Goal: Task Accomplishment & Management: Complete application form

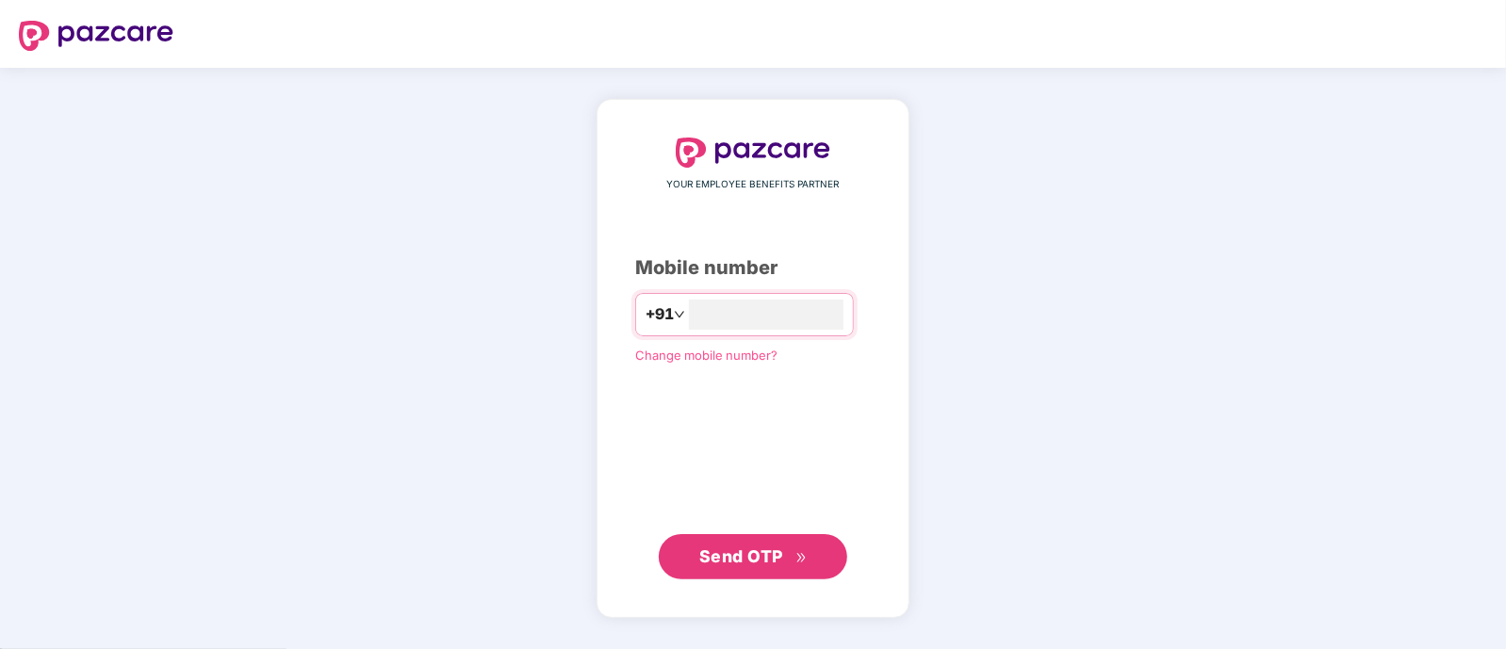
type input "**********"
click at [702, 564] on span "Send OTP" at bounding box center [741, 556] width 84 height 20
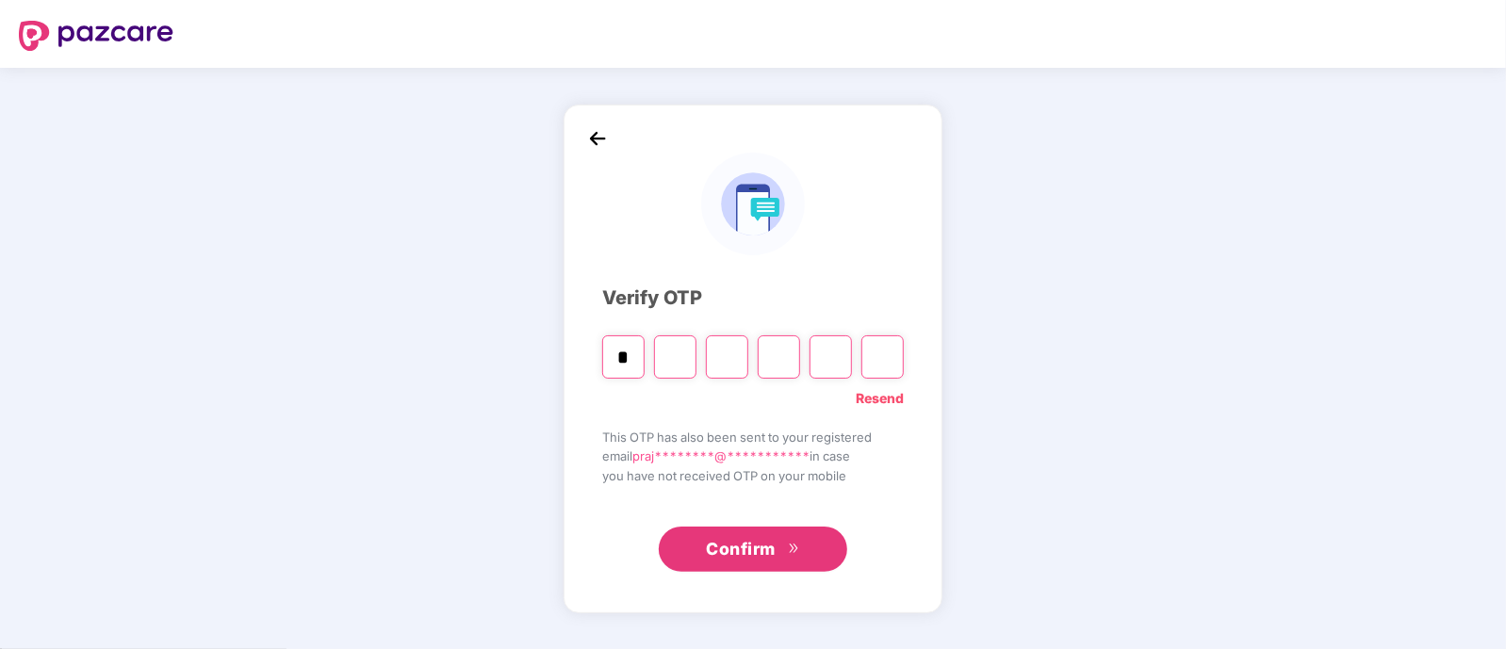
type input "*"
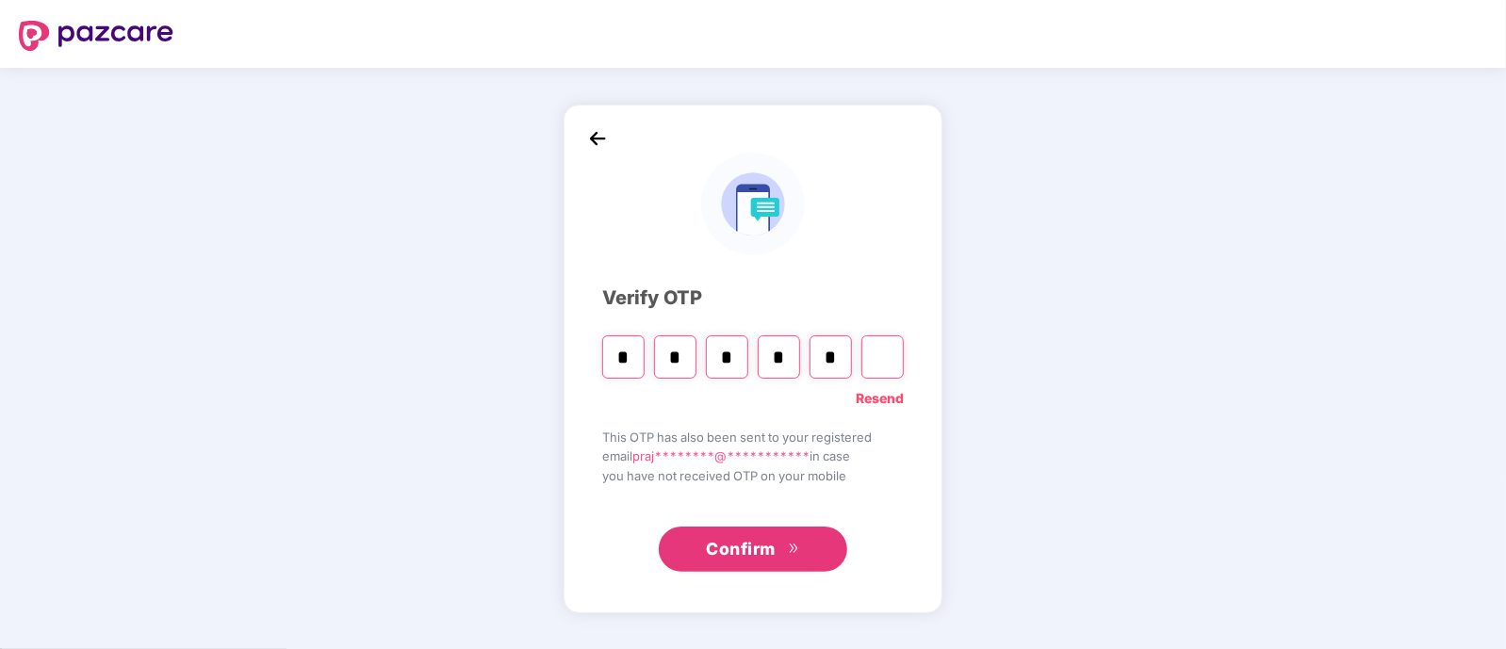
type input "*"
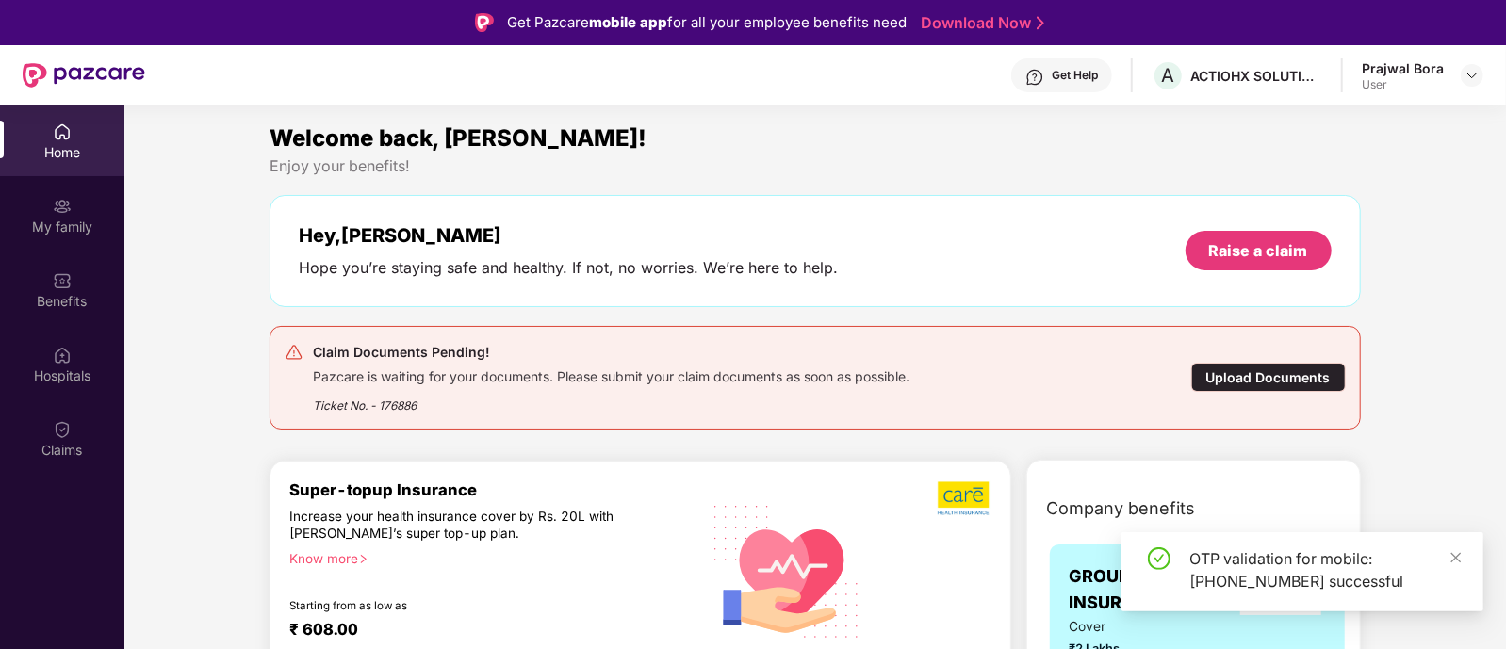
click at [1284, 373] on div "Upload Documents" at bounding box center [1268, 377] width 155 height 29
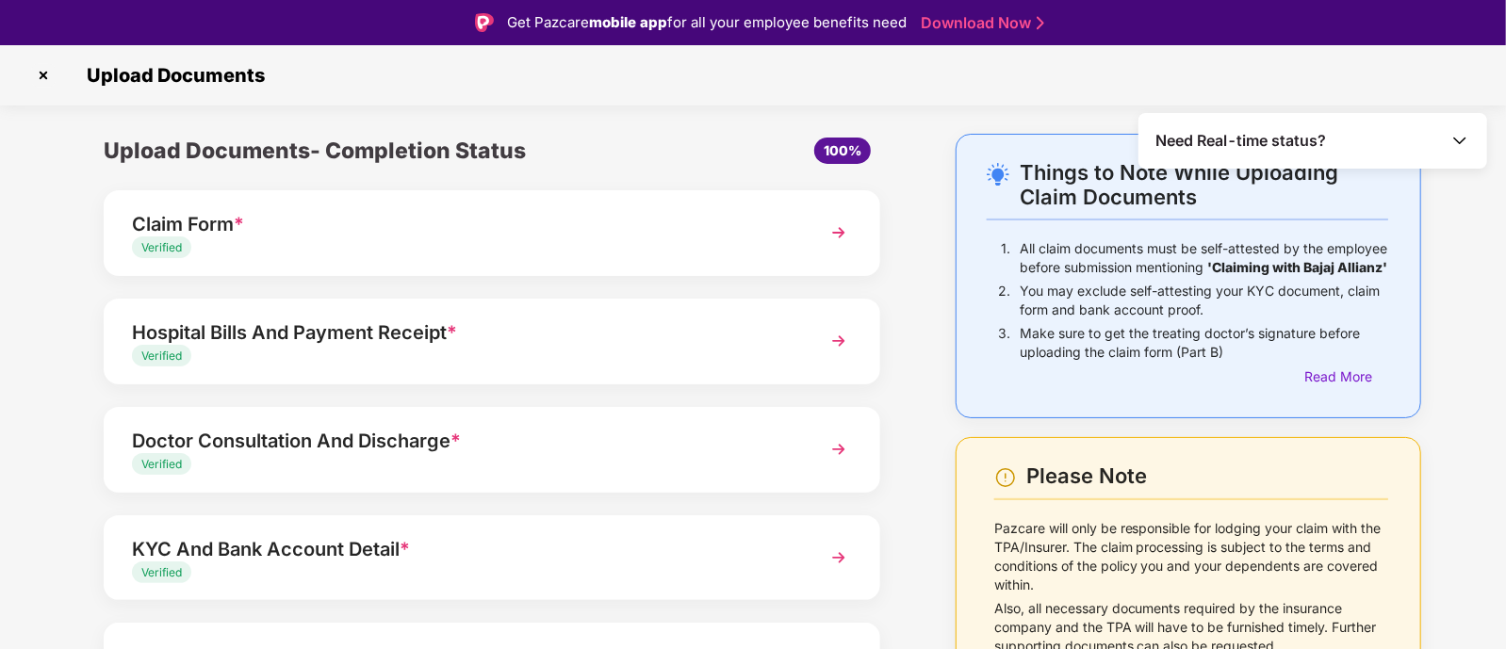
scroll to position [130, 0]
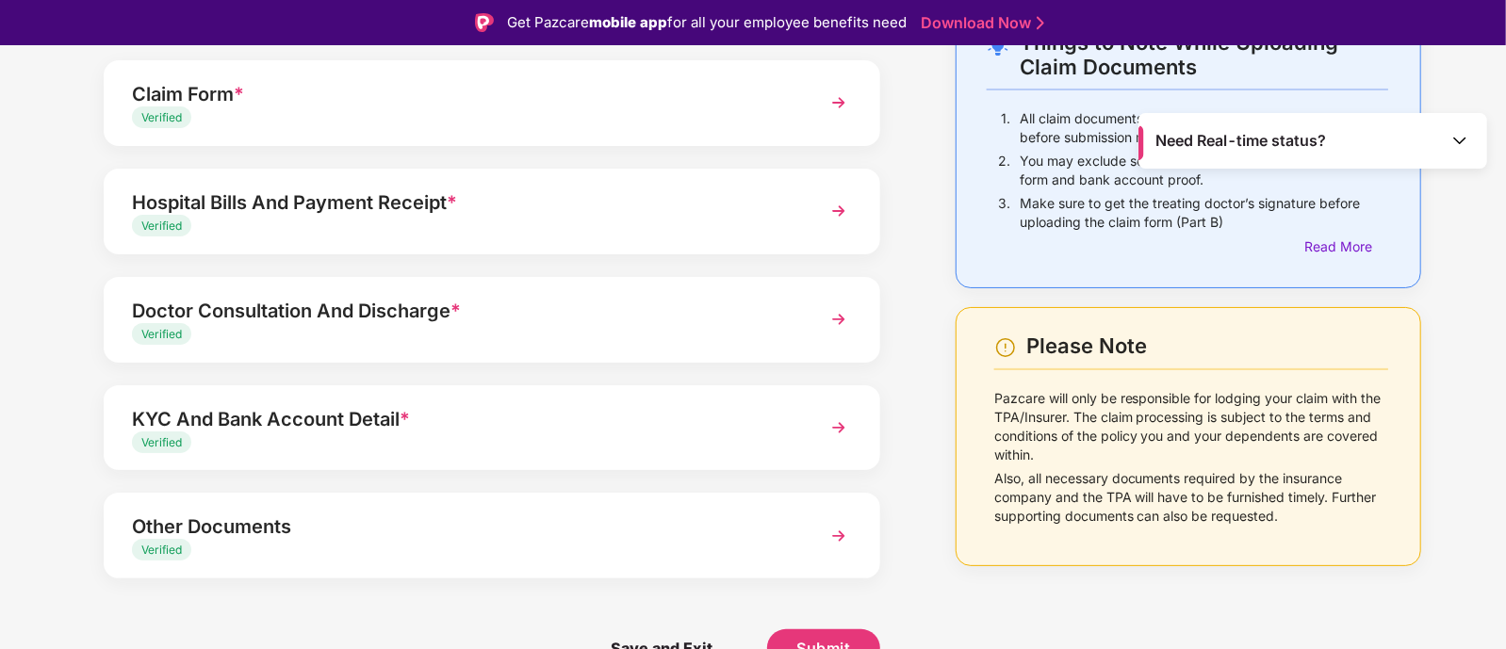
click at [848, 210] on img at bounding box center [839, 211] width 34 height 34
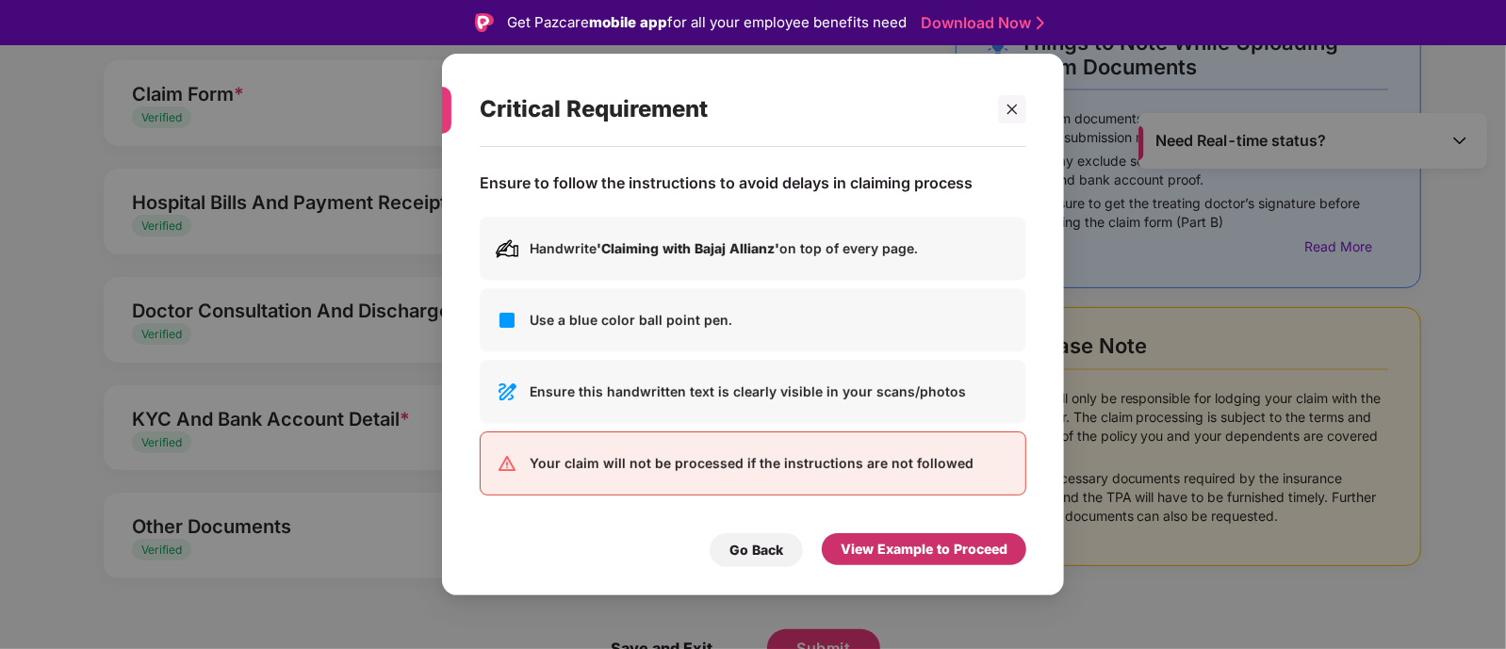
click at [873, 548] on div "View Example to Proceed" at bounding box center [924, 549] width 167 height 21
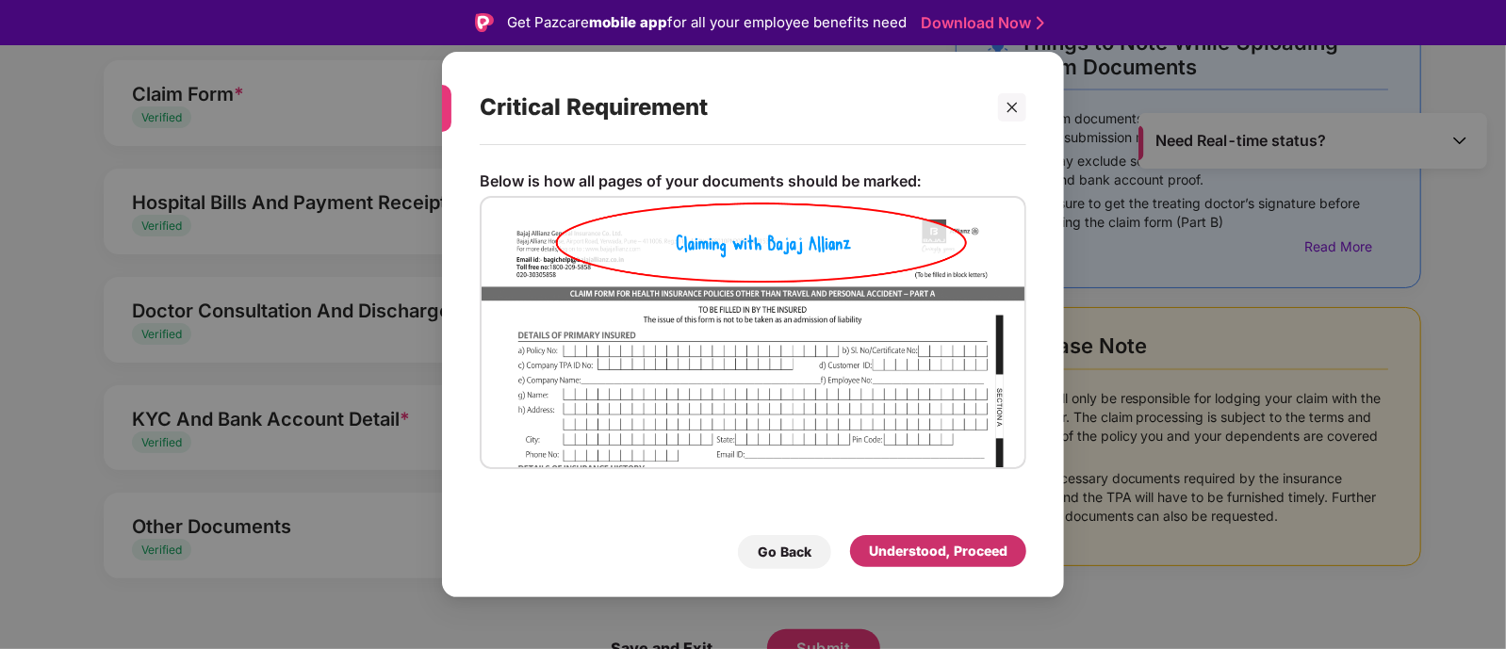
click at [894, 558] on div "Understood, Proceed" at bounding box center [938, 551] width 139 height 21
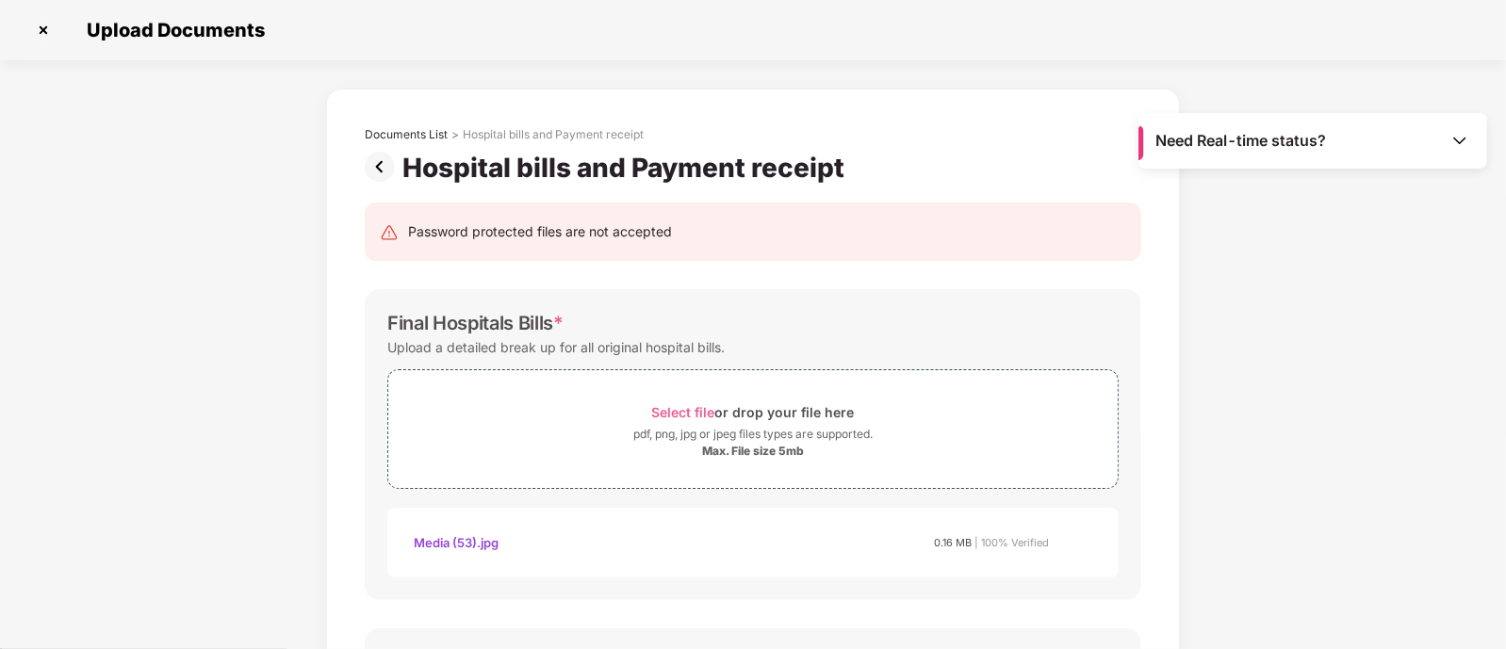
click at [379, 166] on img at bounding box center [384, 167] width 38 height 30
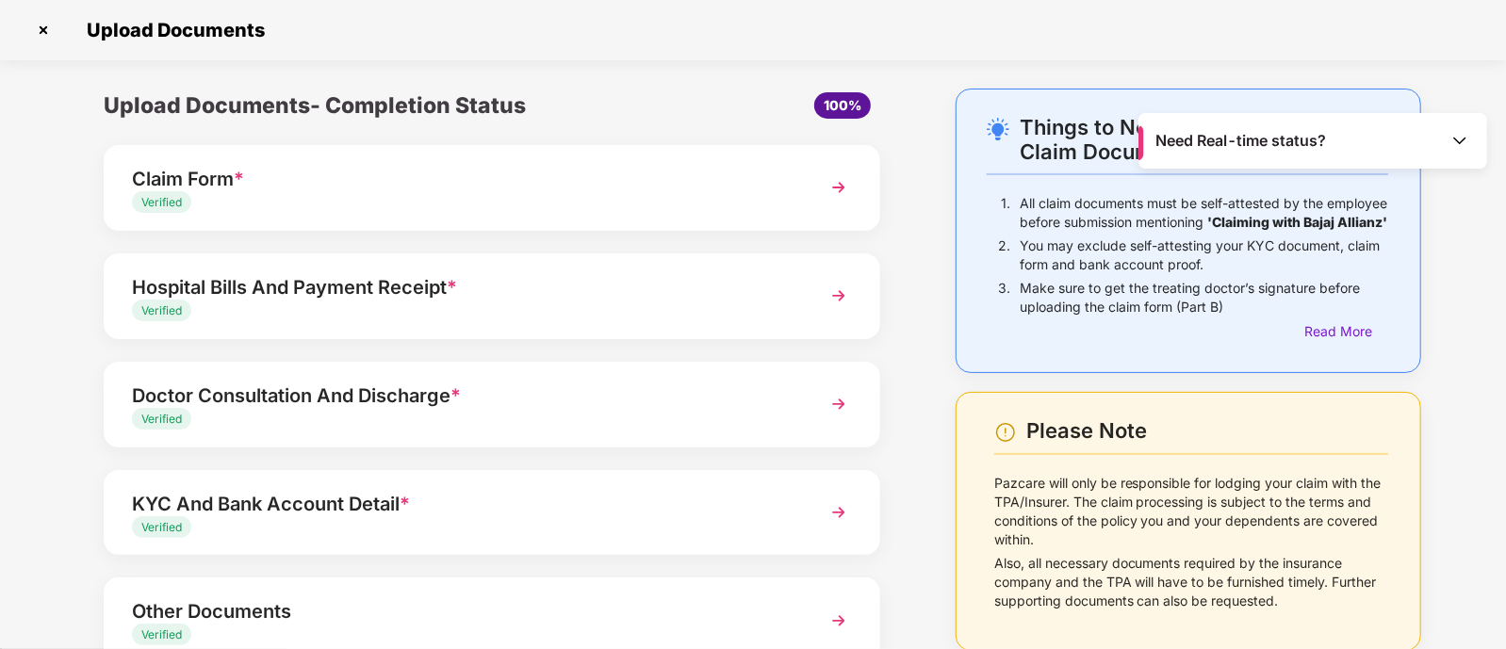
click at [495, 289] on div "Hospital Bills And Payment Receipt *" at bounding box center [462, 287] width 660 height 30
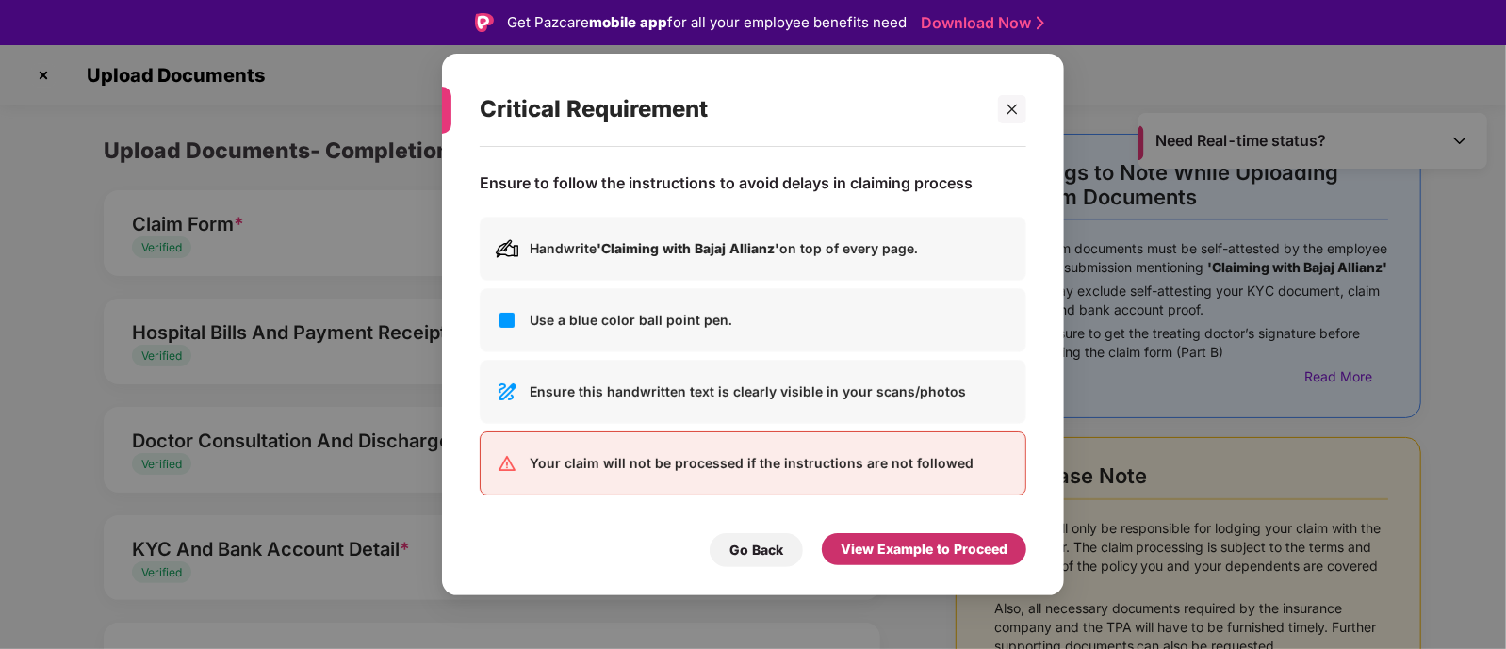
click at [867, 548] on div "View Example to Proceed" at bounding box center [924, 549] width 167 height 21
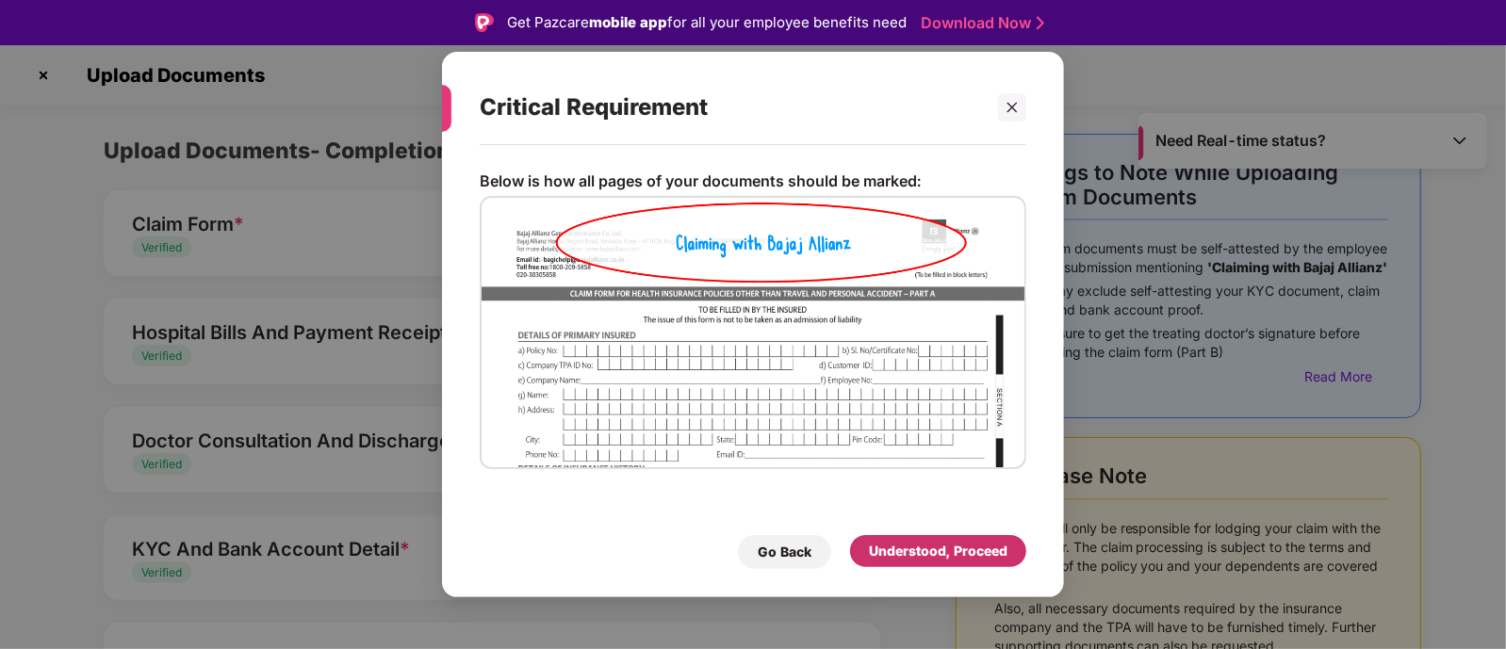
click at [867, 548] on div "Understood, Proceed" at bounding box center [938, 551] width 176 height 32
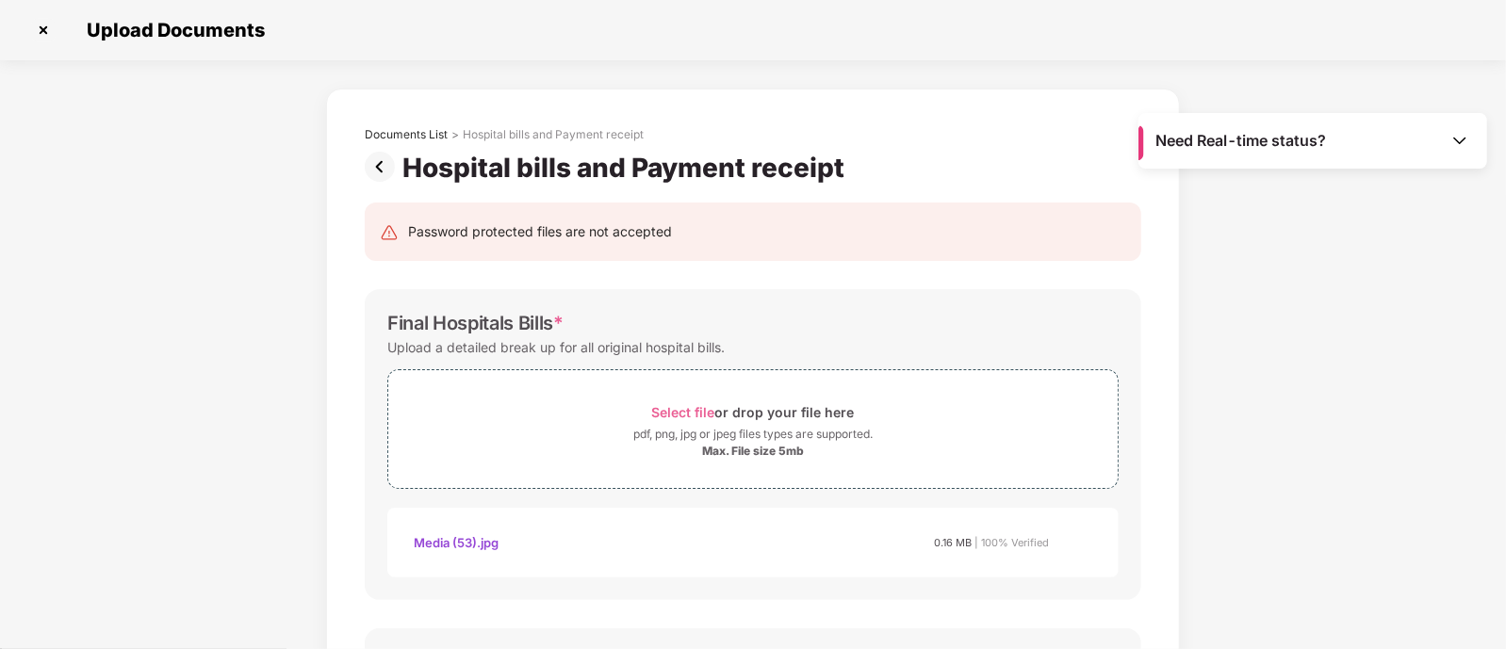
click at [379, 162] on img at bounding box center [384, 167] width 38 height 30
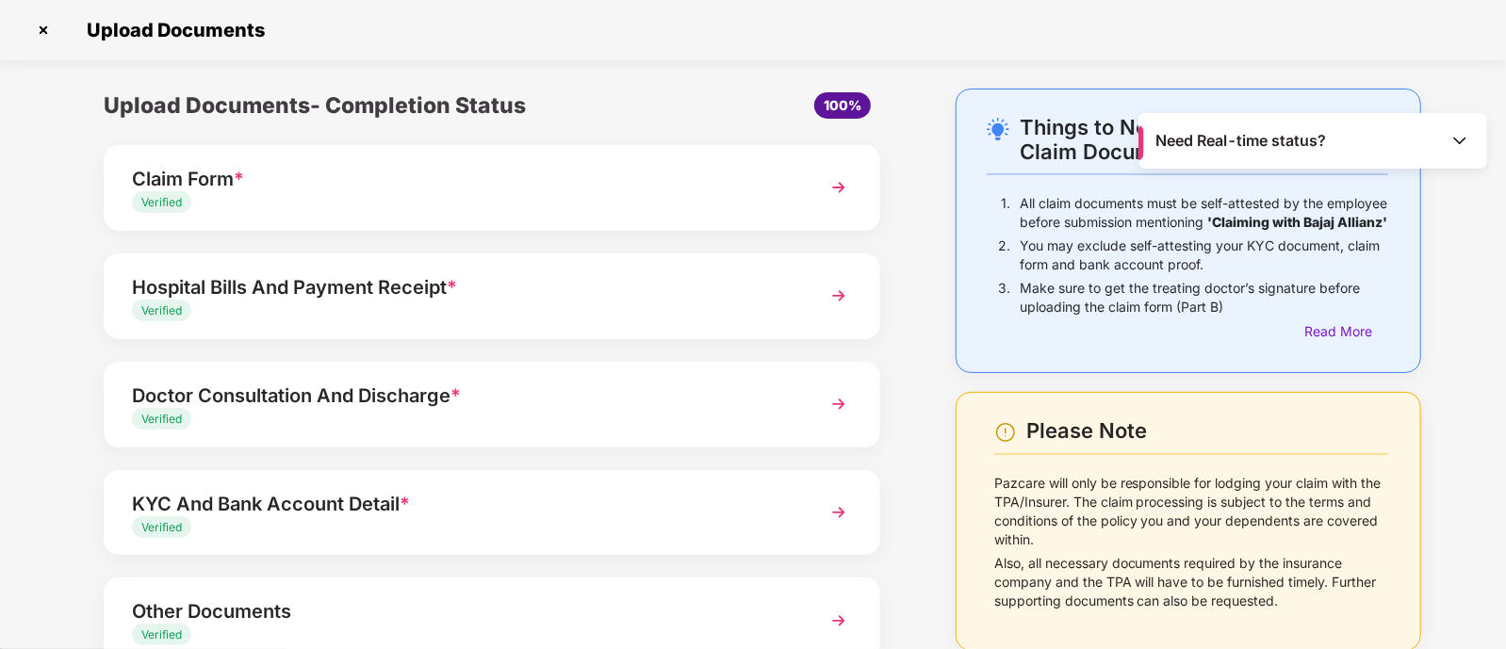
click at [842, 405] on img at bounding box center [839, 404] width 34 height 34
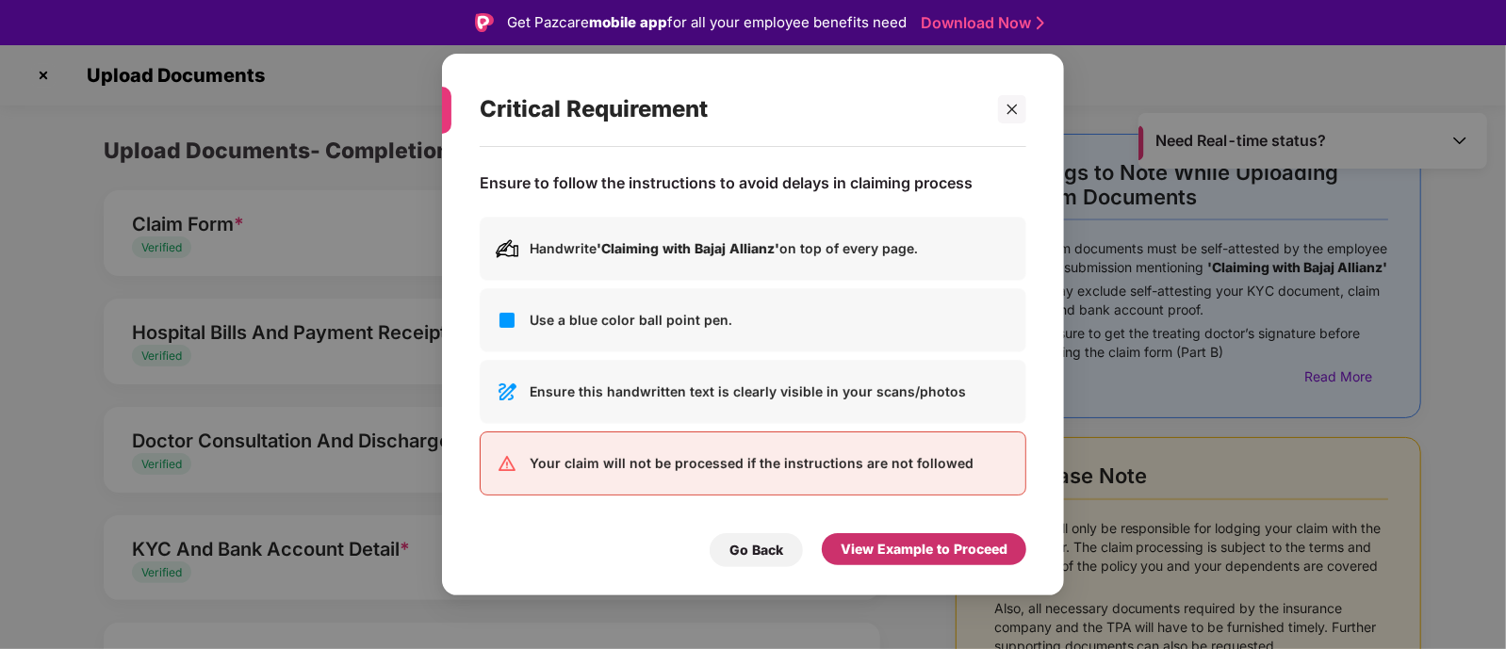
click at [863, 544] on div "View Example to Proceed" at bounding box center [924, 549] width 167 height 21
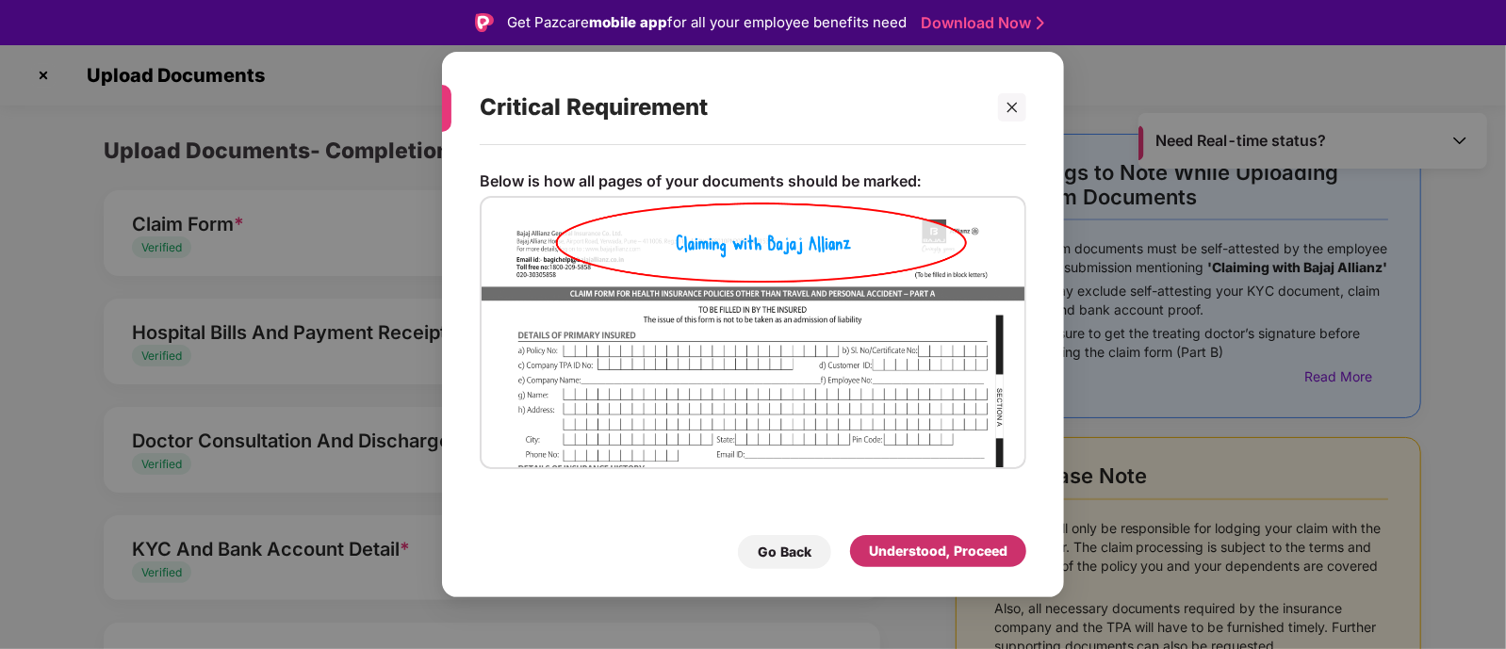
click at [863, 544] on div "Understood, Proceed" at bounding box center [938, 551] width 176 height 32
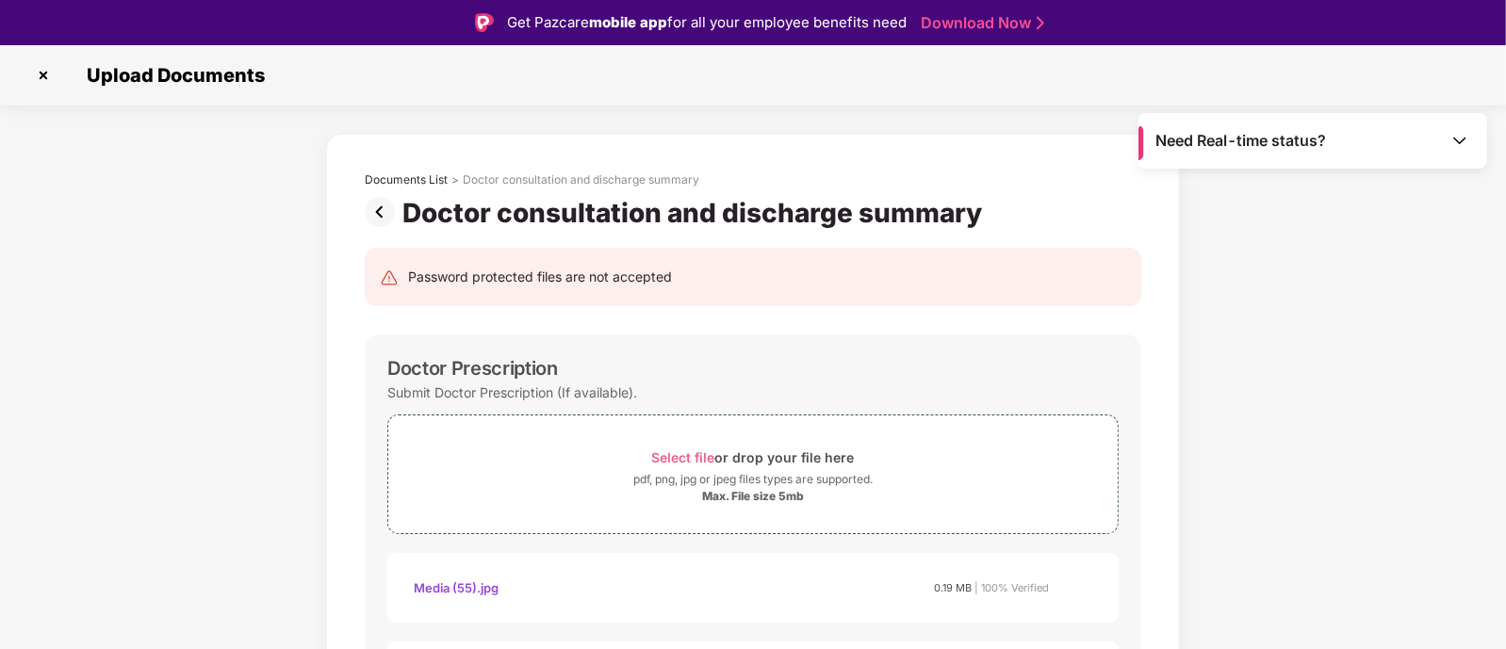
click at [390, 219] on img at bounding box center [384, 212] width 38 height 30
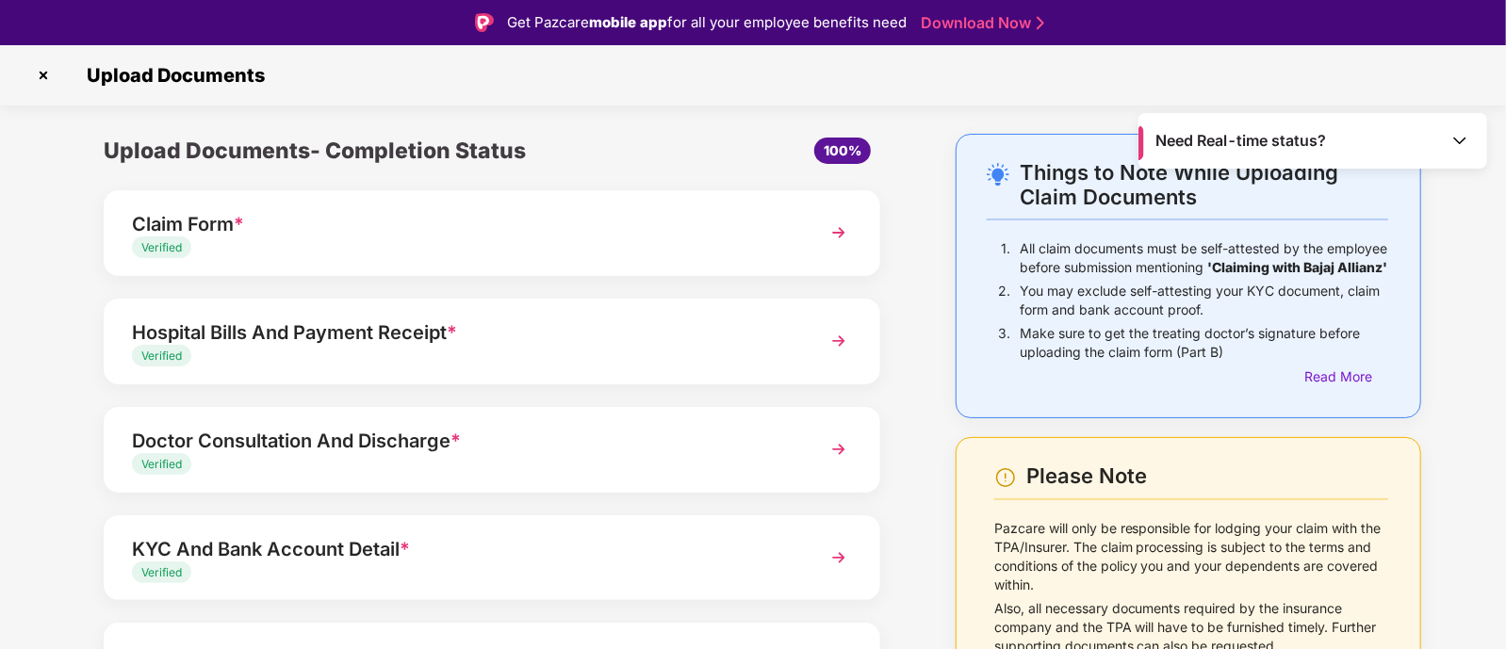
click at [689, 214] on div "Claim Form *" at bounding box center [462, 224] width 660 height 30
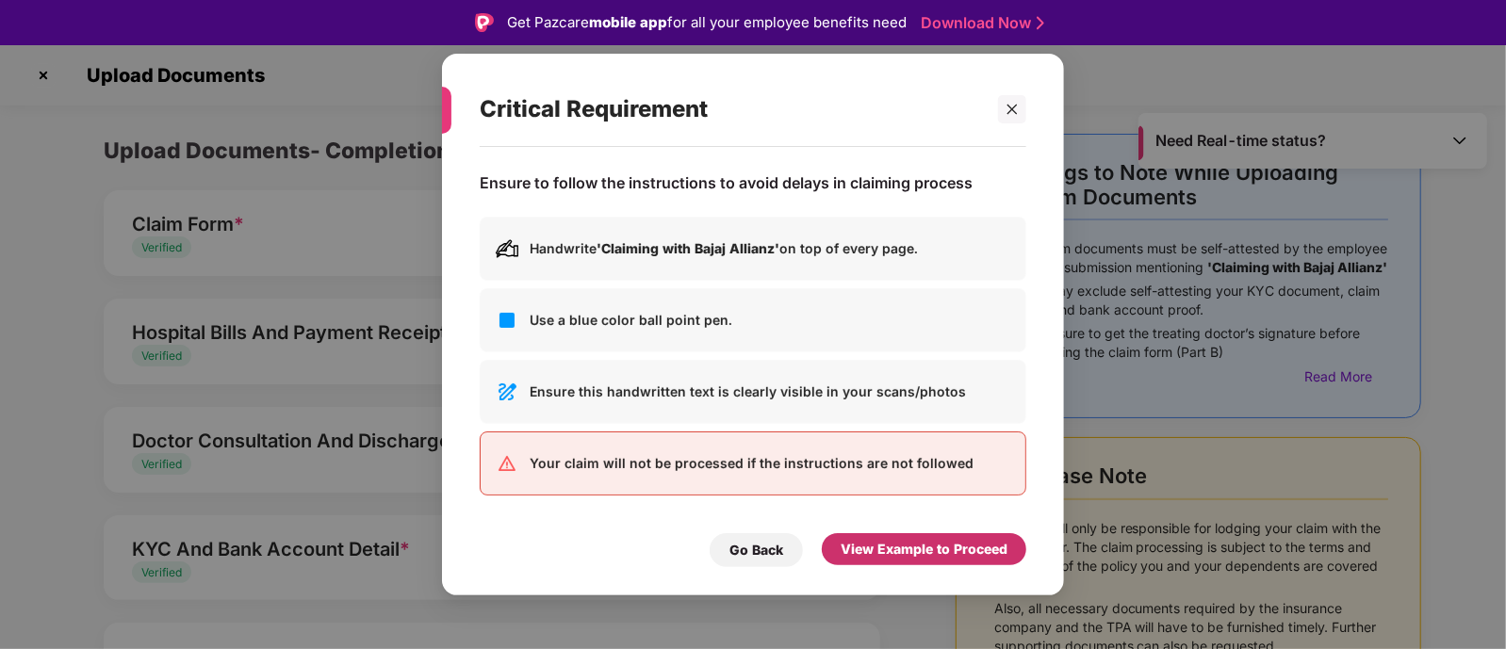
click at [886, 539] on div "View Example to Proceed" at bounding box center [924, 549] width 167 height 21
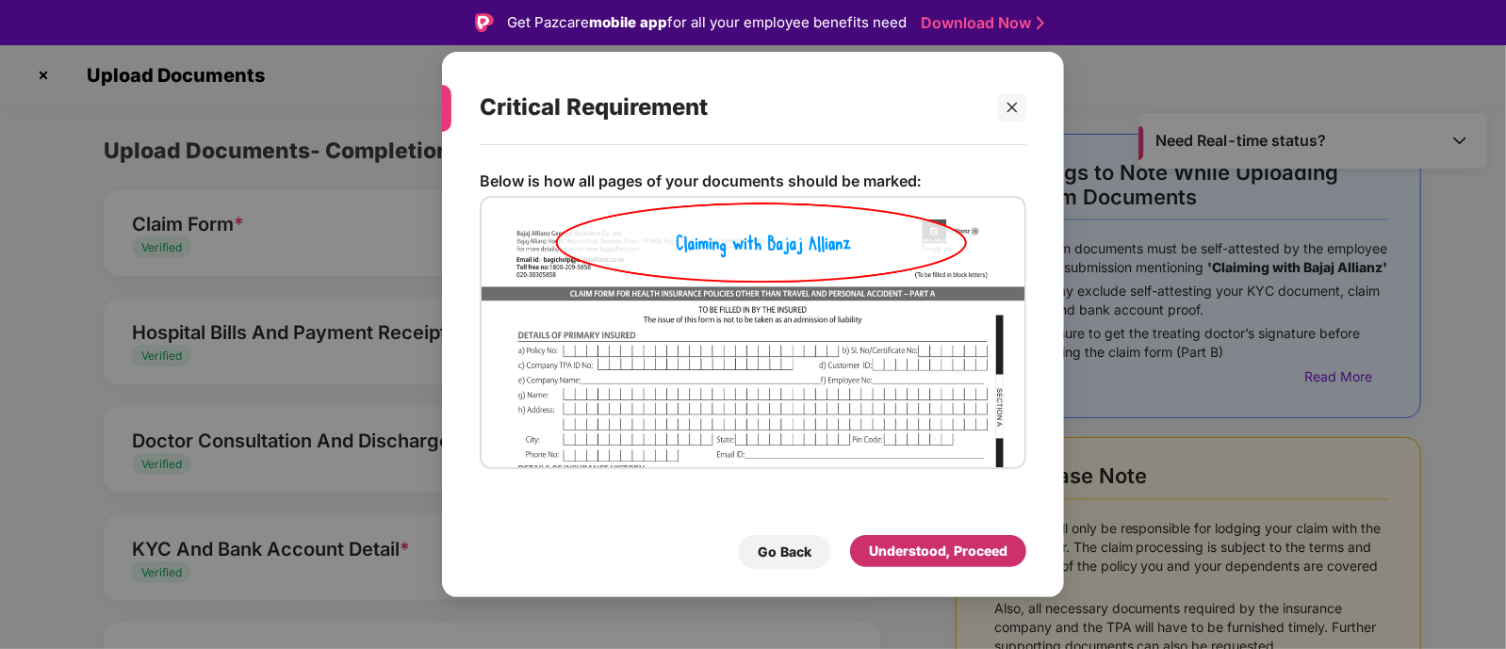
click at [928, 554] on div "Understood, Proceed" at bounding box center [938, 551] width 139 height 21
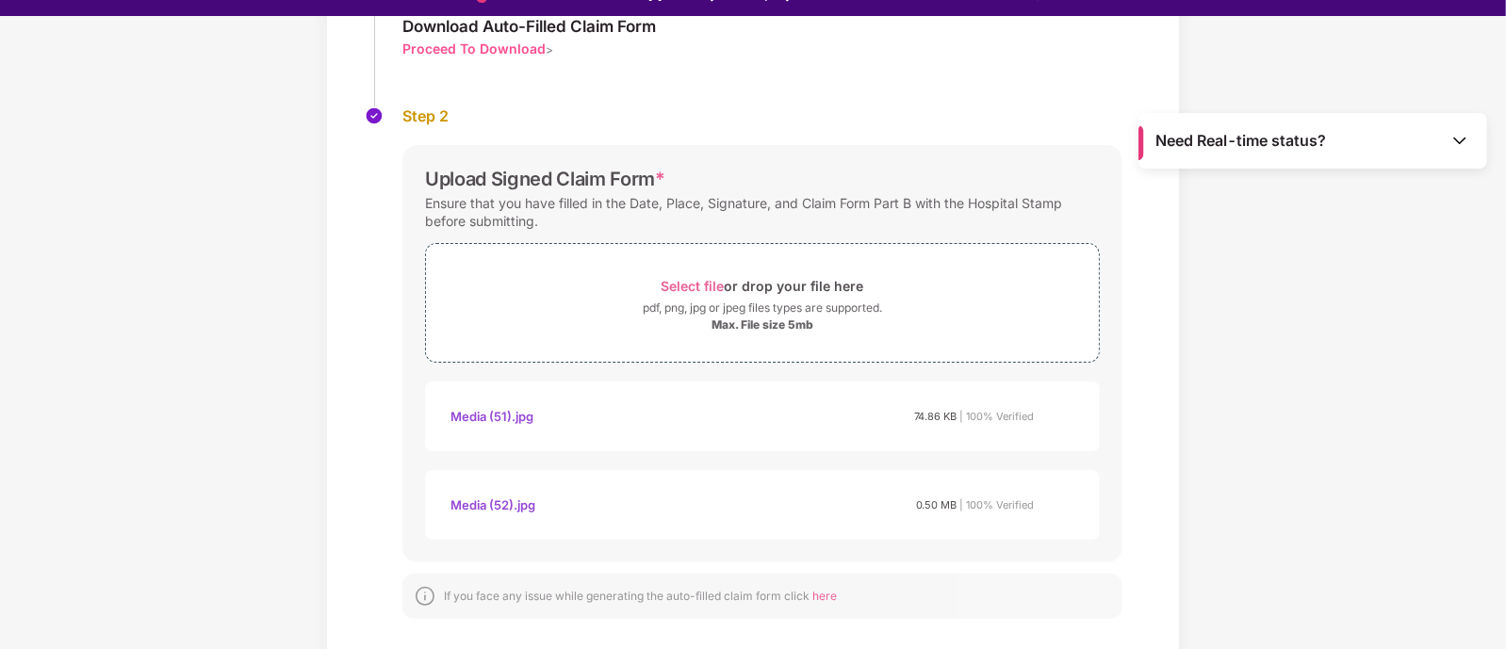
scroll to position [33, 0]
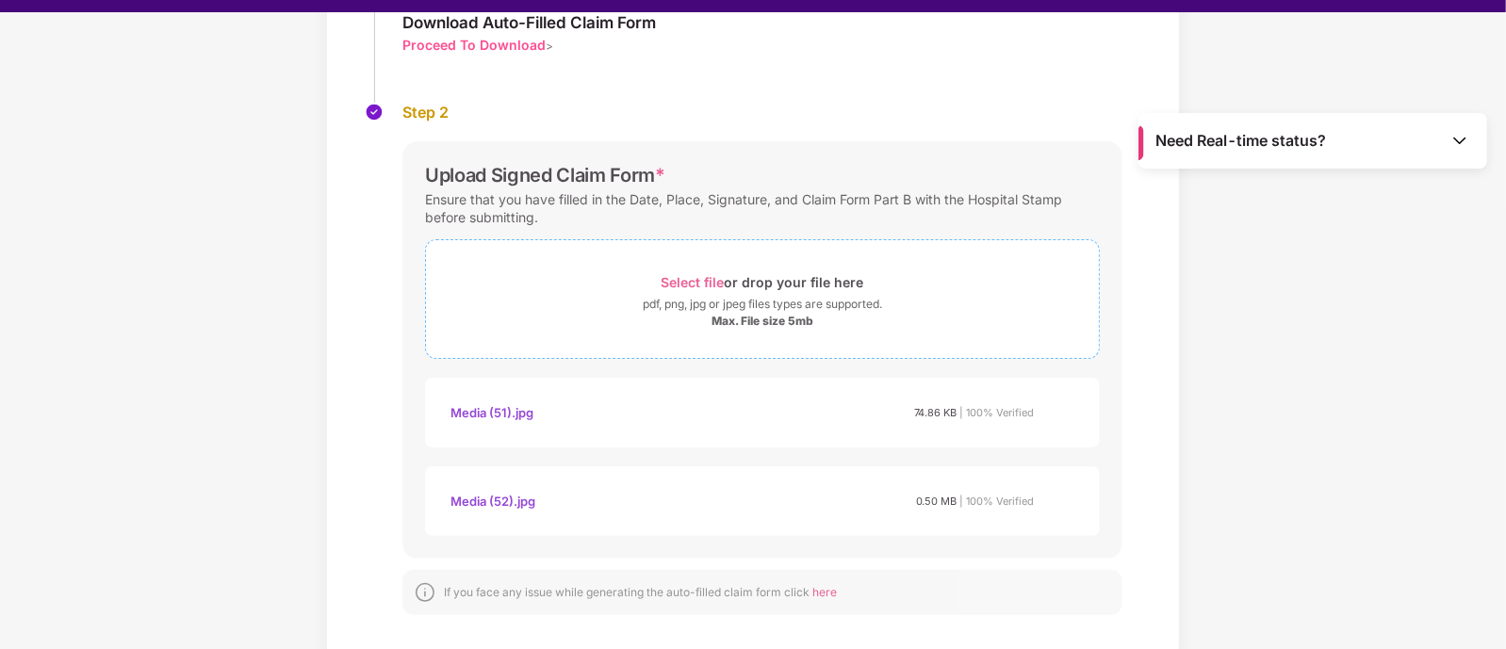
click at [683, 277] on span "Select file" at bounding box center [693, 282] width 63 height 16
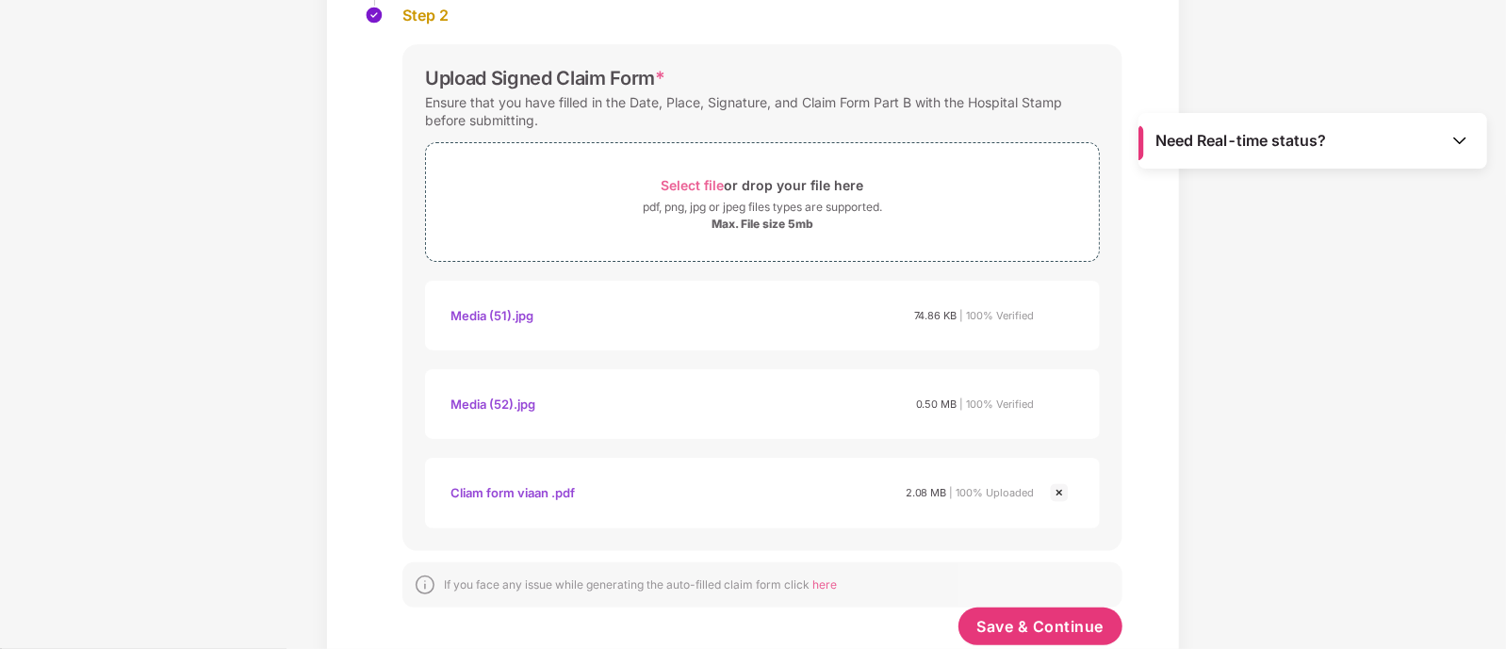
scroll to position [333, 0]
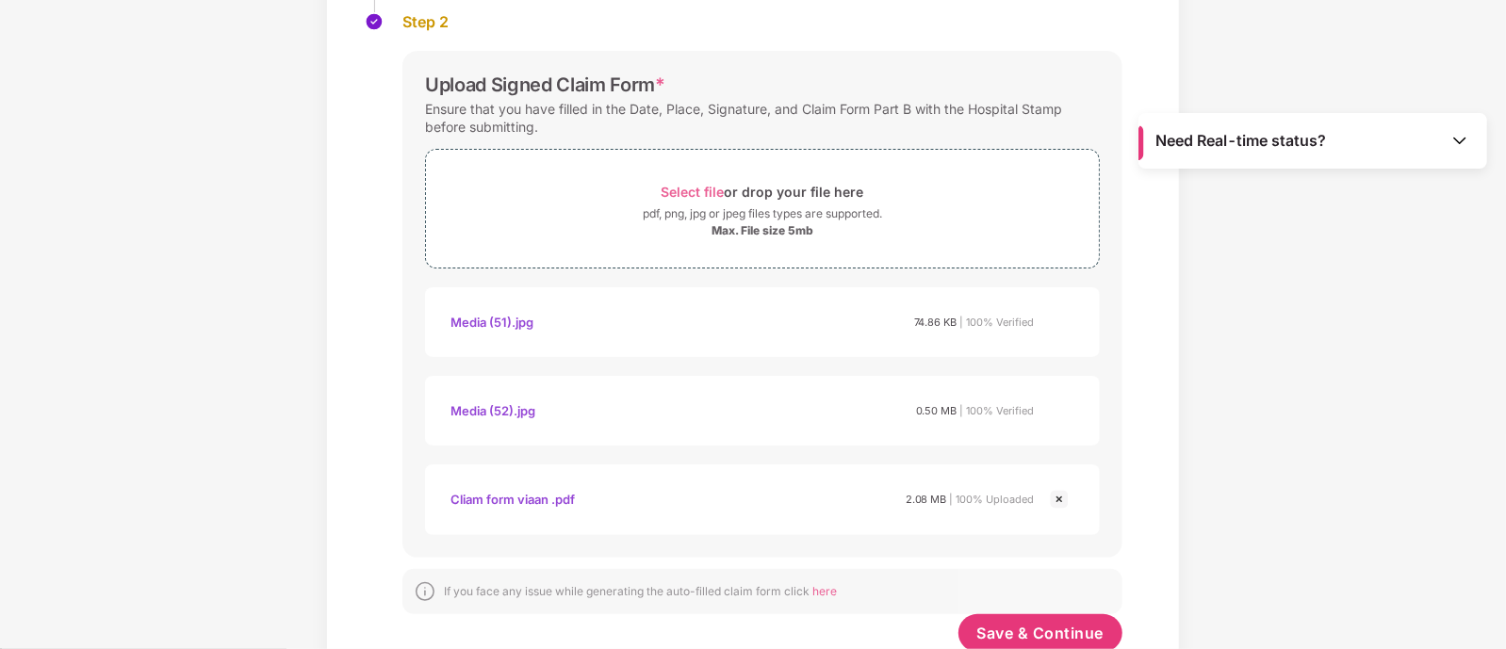
click at [1067, 412] on div "Media (52).jpg 0.50 MB | 100% Verified" at bounding box center [762, 411] width 637 height 32
click at [1051, 319] on div "Media (51).jpg 74.86 KB | 100% Verified" at bounding box center [762, 322] width 637 height 32
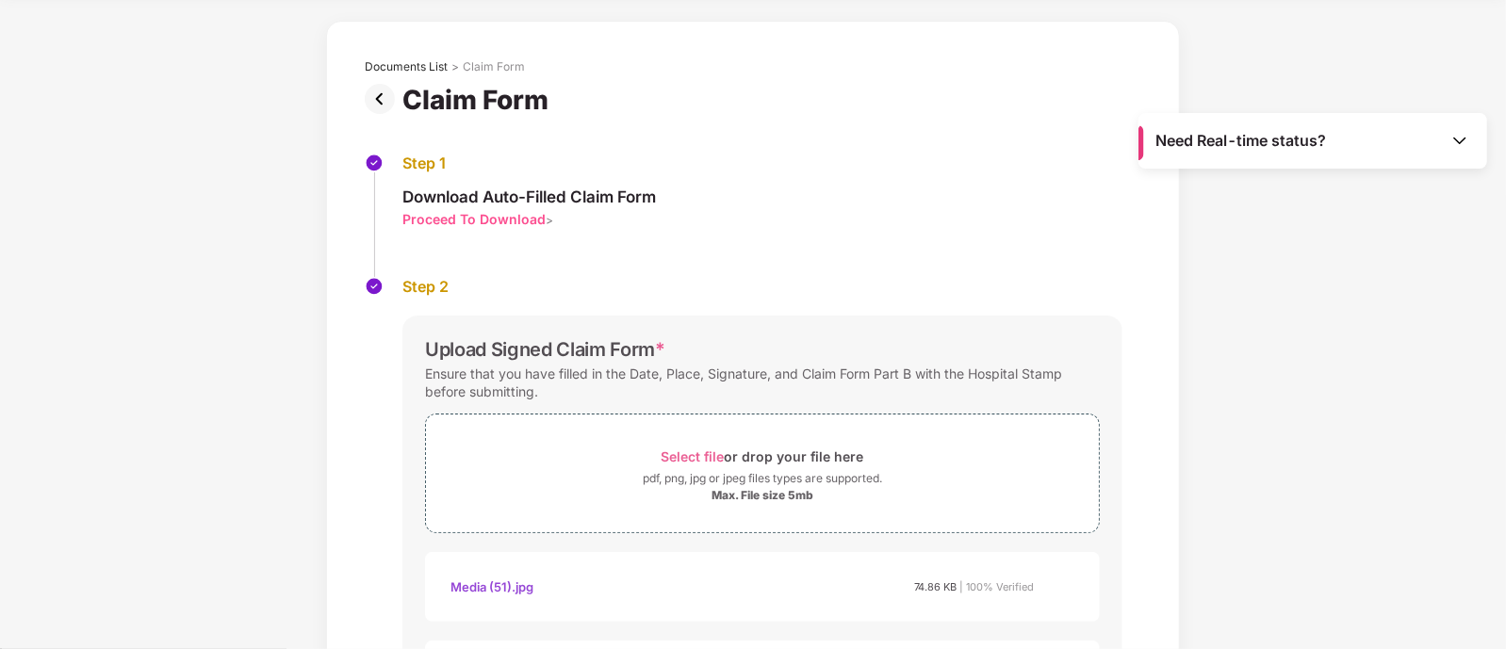
scroll to position [391, 0]
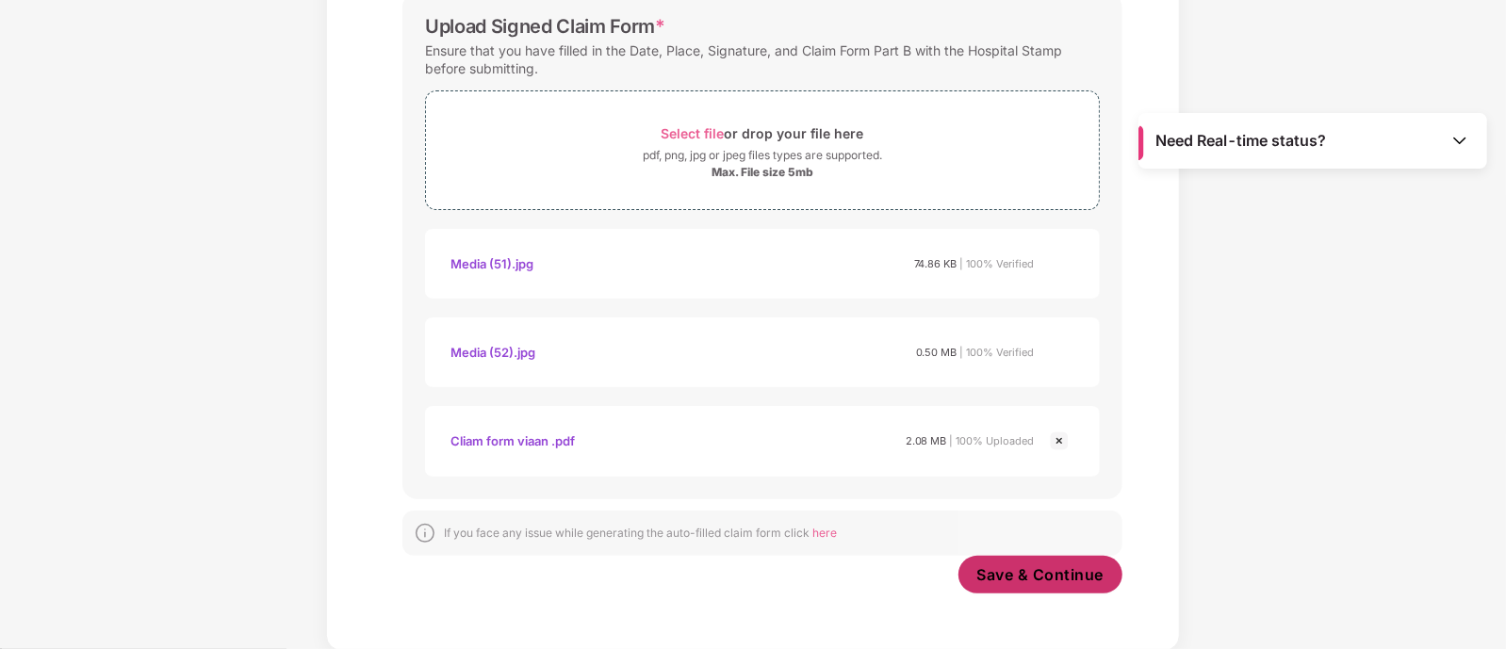
click at [1048, 575] on span "Save & Continue" at bounding box center [1040, 574] width 127 height 21
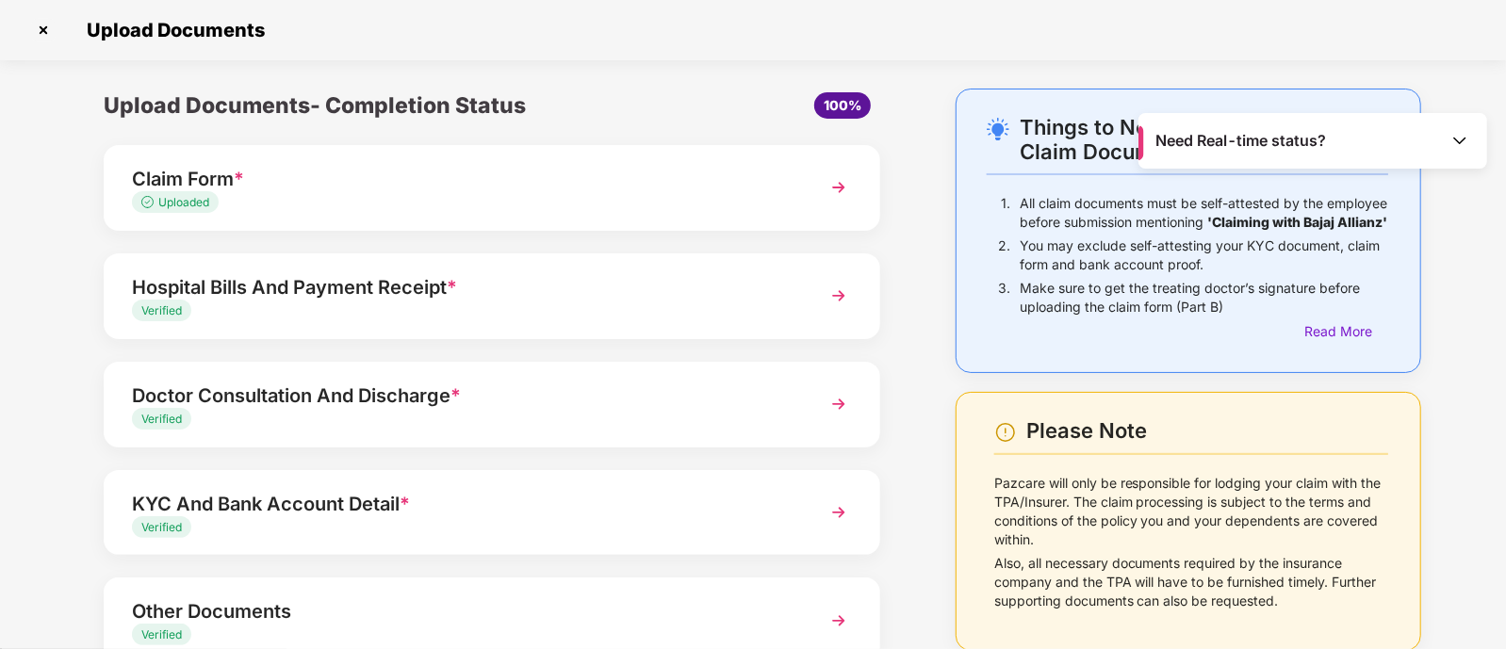
click at [826, 312] on img at bounding box center [839, 296] width 34 height 34
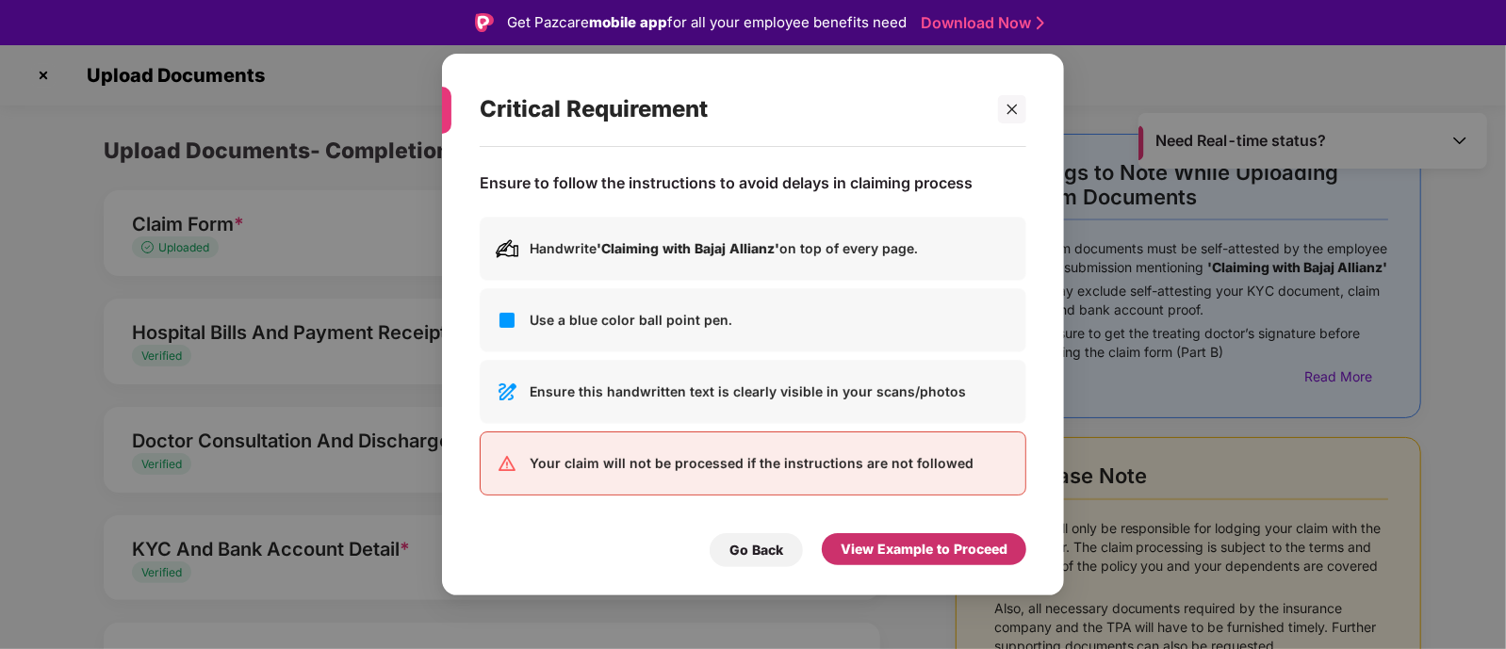
click at [912, 545] on div "View Example to Proceed" at bounding box center [924, 549] width 167 height 21
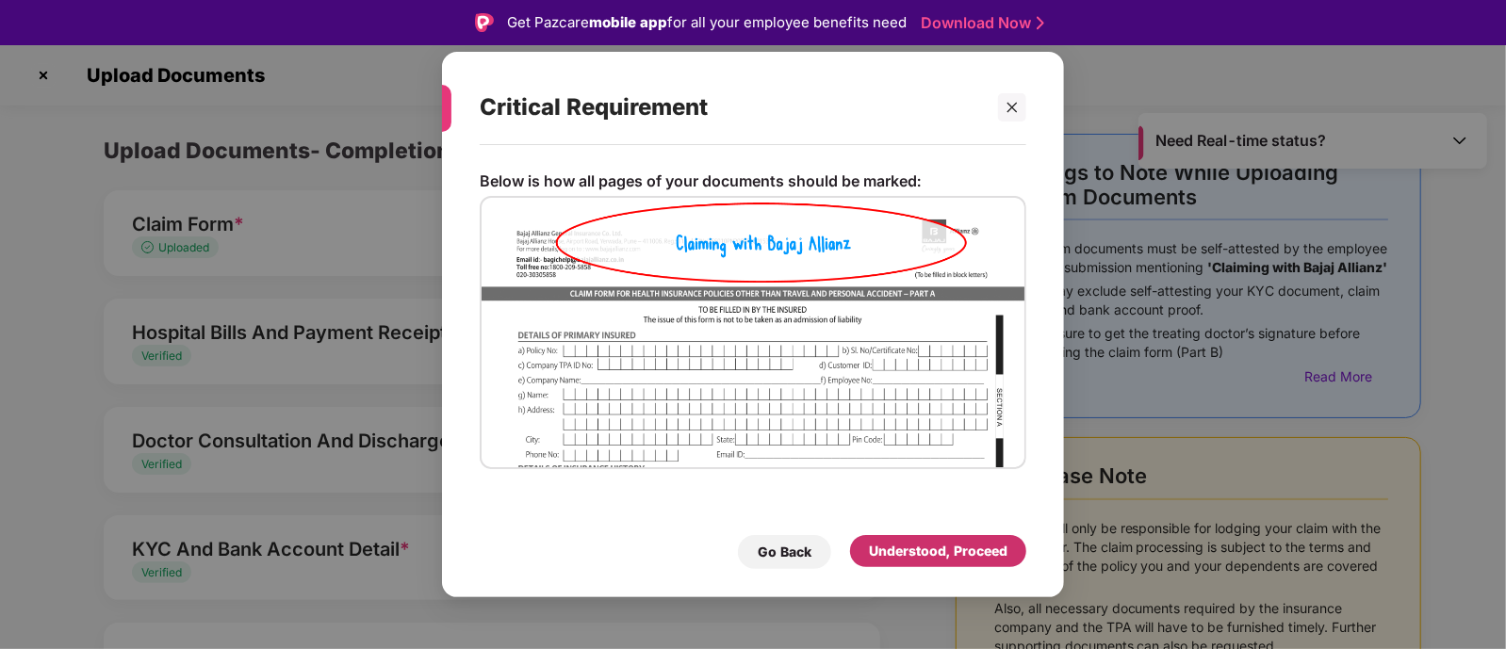
click at [912, 545] on div "Understood, Proceed" at bounding box center [938, 551] width 139 height 21
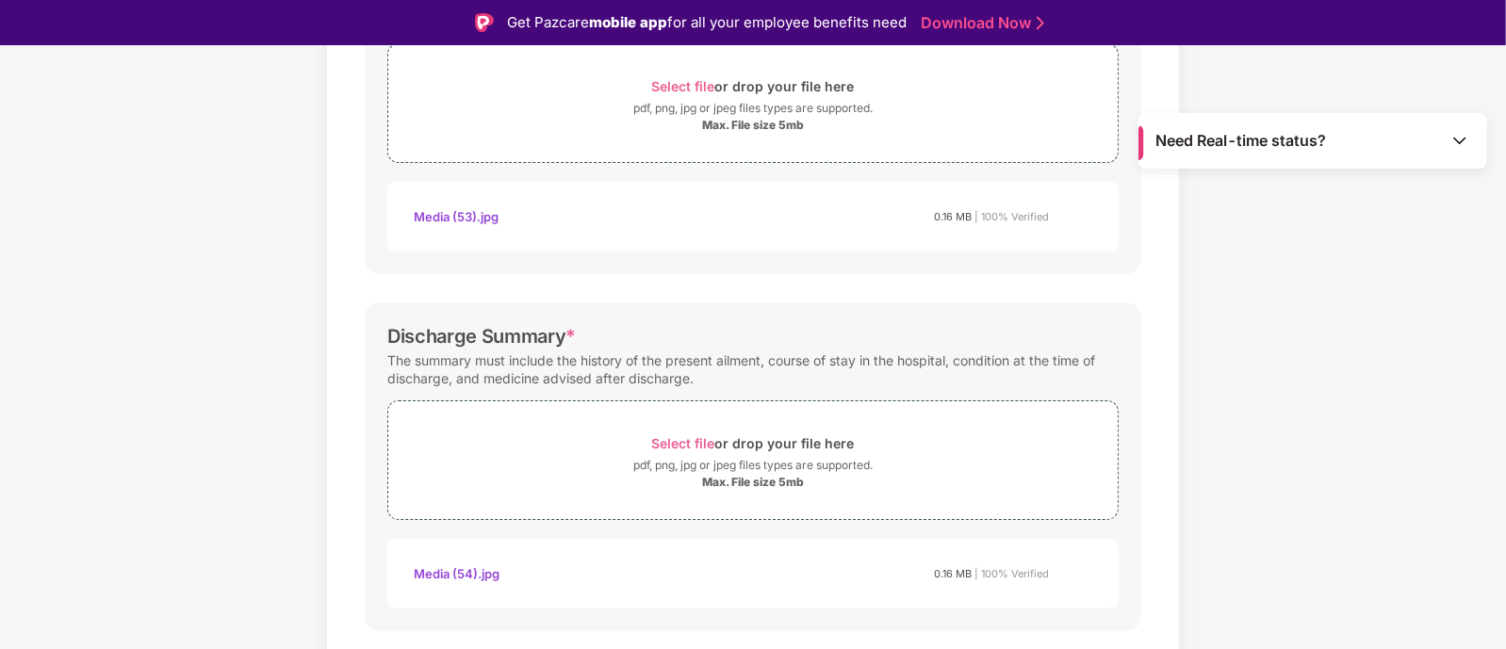
scroll to position [381, 0]
